Goal: Information Seeking & Learning: Learn about a topic

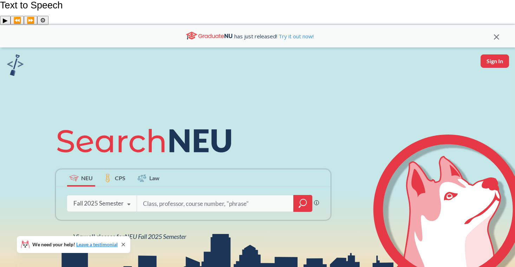
click at [121, 199] on div "Fall 2025 Semester" at bounding box center [98, 203] width 50 height 8
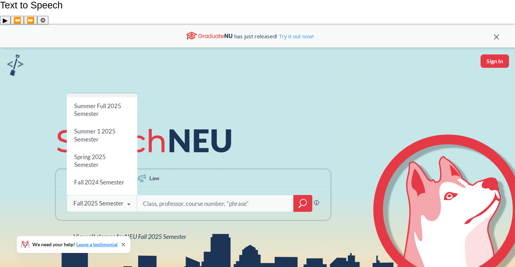
scroll to position [40, 0]
click at [102, 152] on span "Spring 2025 Semester" at bounding box center [90, 159] width 32 height 15
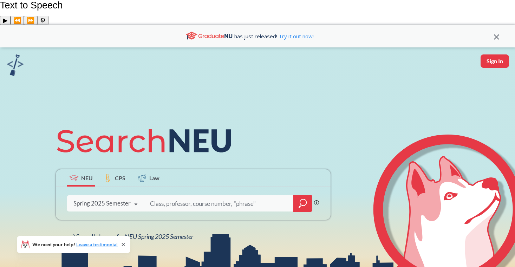
click at [173, 196] on input "search" at bounding box center [218, 203] width 139 height 15
type input "artg"
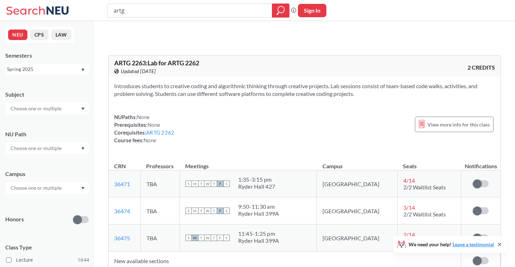
click at [31, 185] on input "text" at bounding box center [36, 188] width 59 height 8
click at [29, 219] on div "Online ( 468 )" at bounding box center [48, 223] width 79 height 8
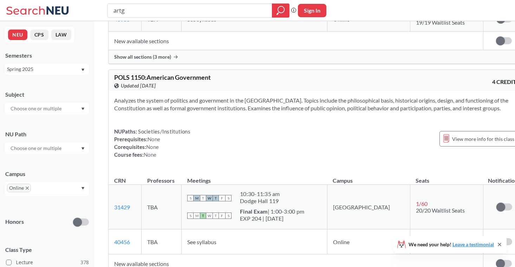
scroll to position [4486, 0]
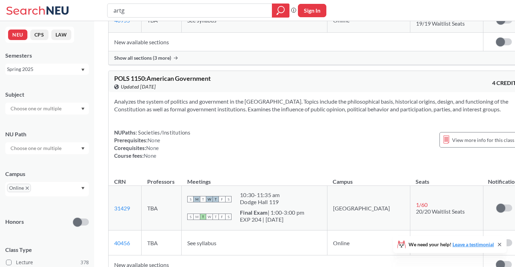
click at [26, 187] on icon "X to remove pill" at bounding box center [27, 187] width 3 height 3
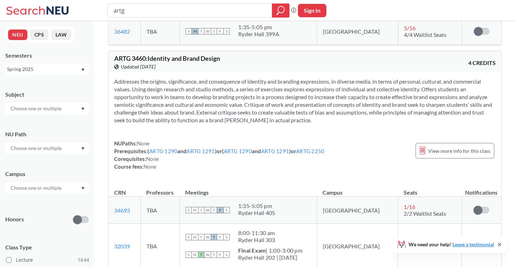
scroll to position [823, 0]
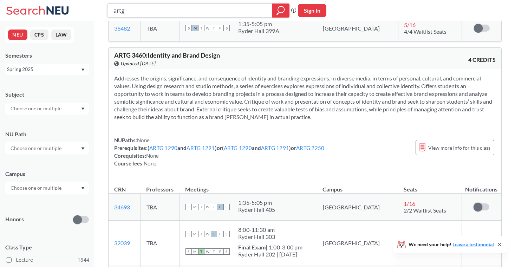
click at [140, 14] on input "artg" at bounding box center [190, 11] width 154 height 12
type input "artg 4450"
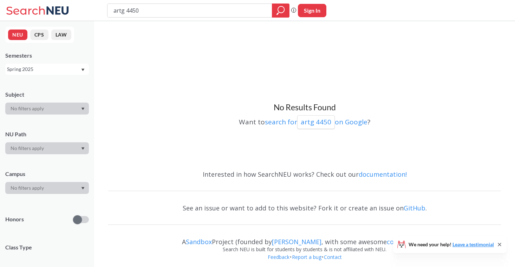
click at [143, 14] on input "artg 4450" at bounding box center [190, 11] width 154 height 12
type input "artg 4550"
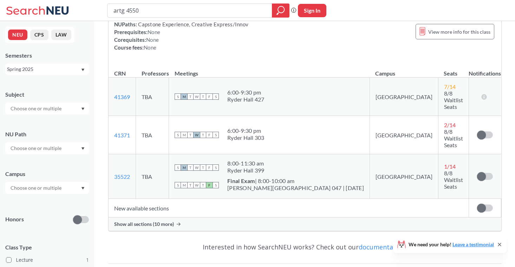
scroll to position [138, 0]
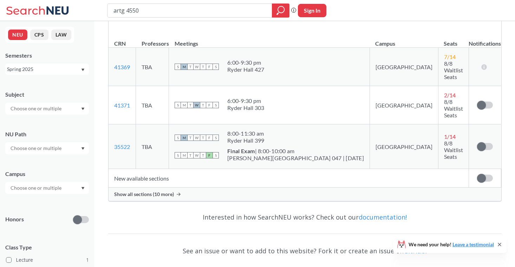
click at [161, 191] on span "Show all sections (10 more)" at bounding box center [144, 194] width 60 height 6
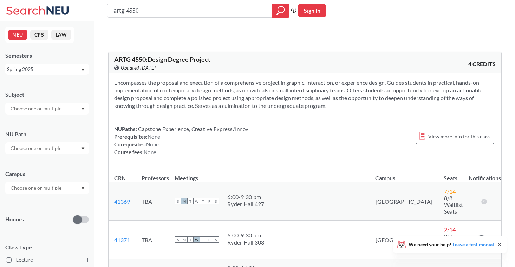
scroll to position [0, 0]
